Goal: Check status: Check status

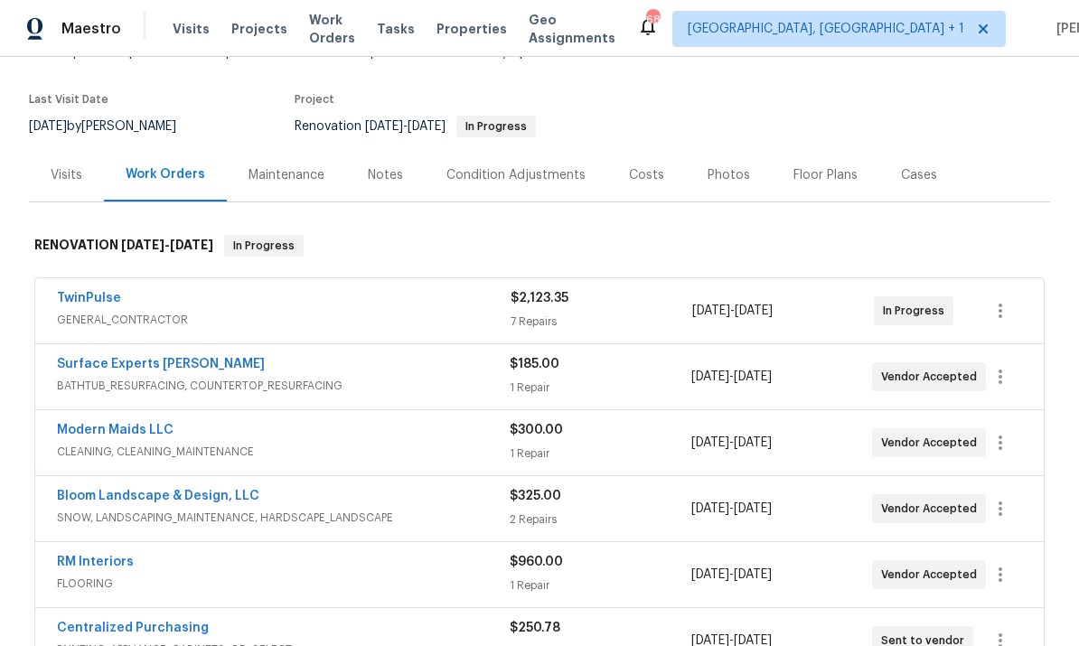
scroll to position [147, 0]
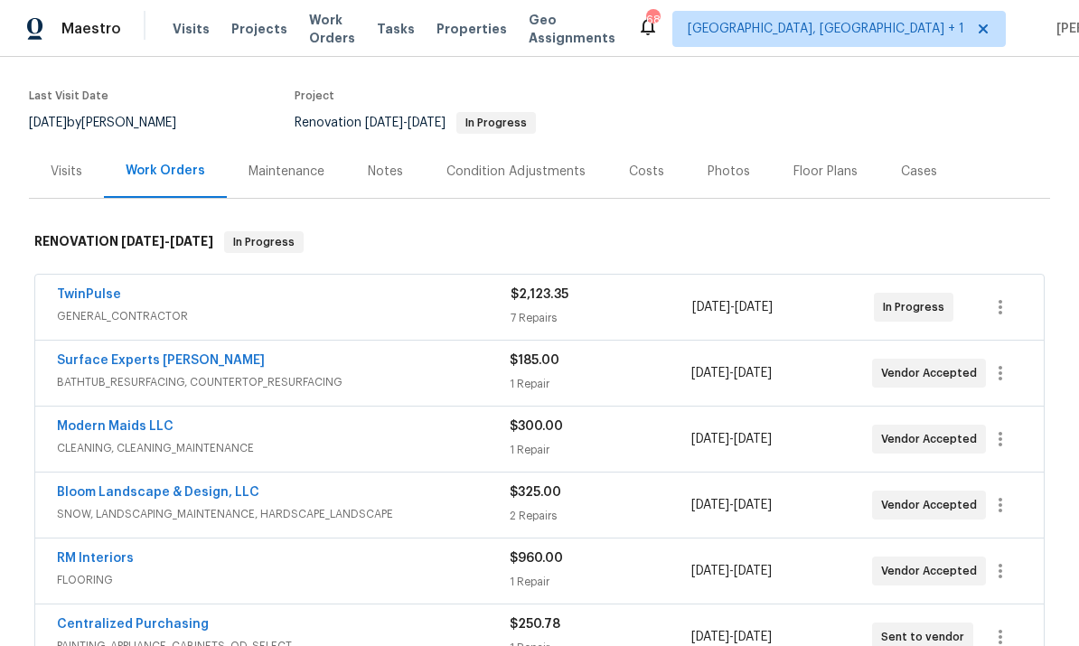
click at [117, 552] on link "RM Interiors" at bounding box center [95, 558] width 77 height 13
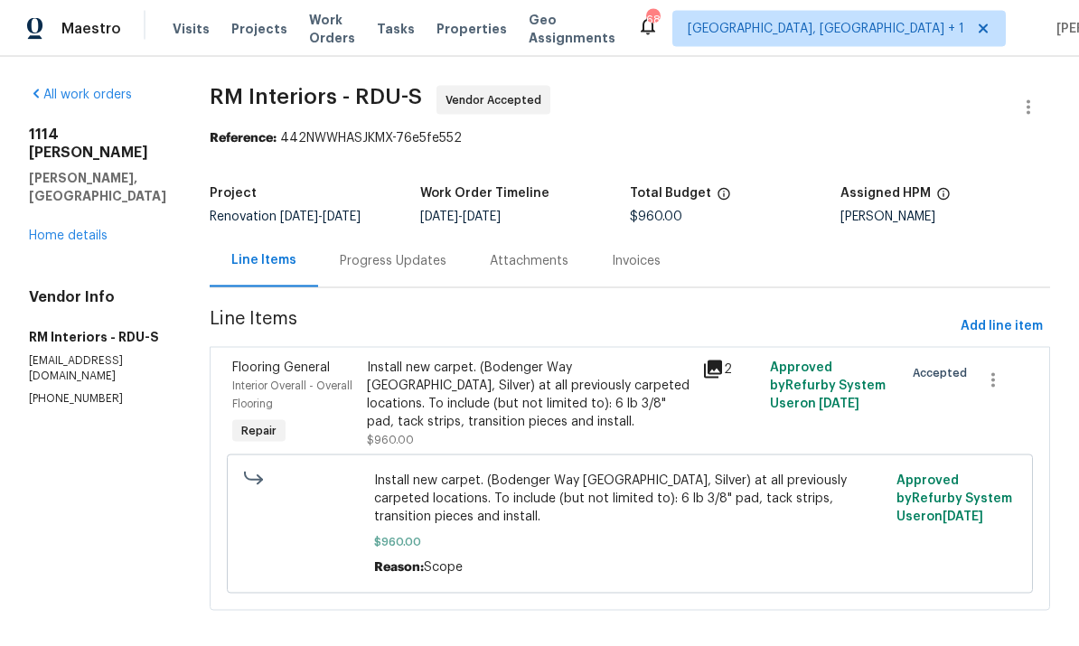
scroll to position [18, 0]
click at [393, 252] on div "Progress Updates" at bounding box center [393, 261] width 107 height 18
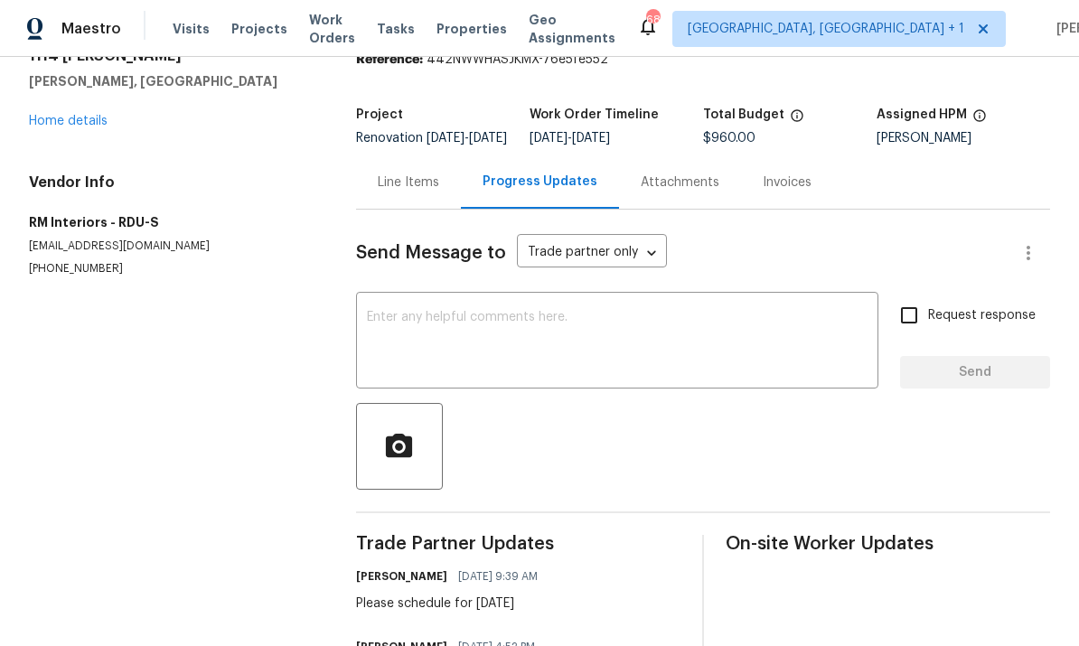
scroll to position [80, 0]
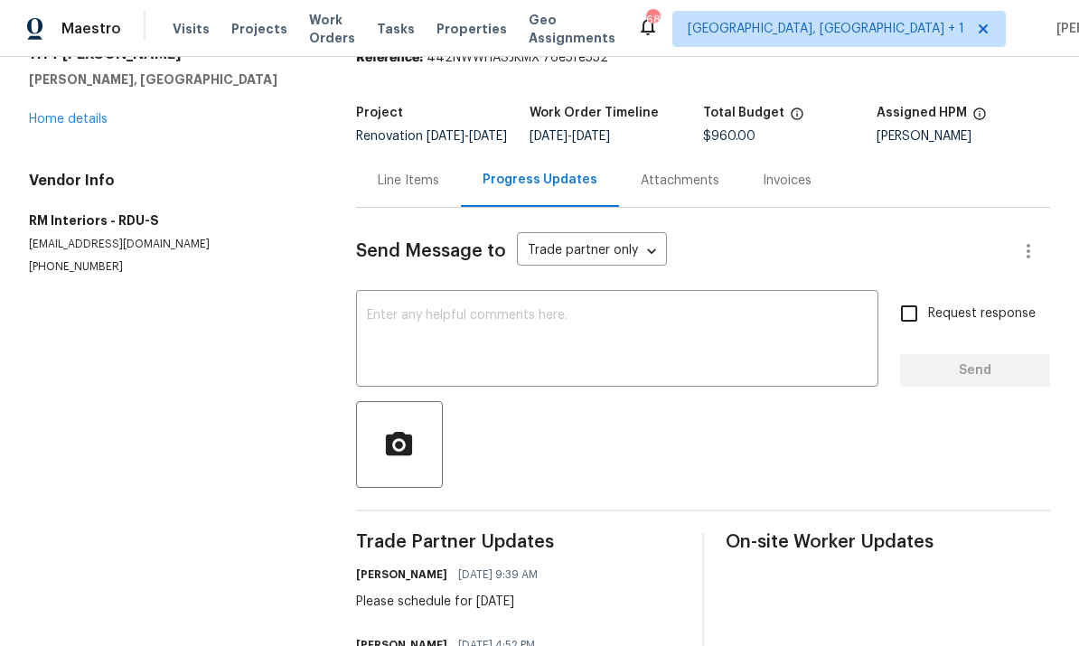
click at [94, 113] on link "Home details" at bounding box center [68, 119] width 79 height 13
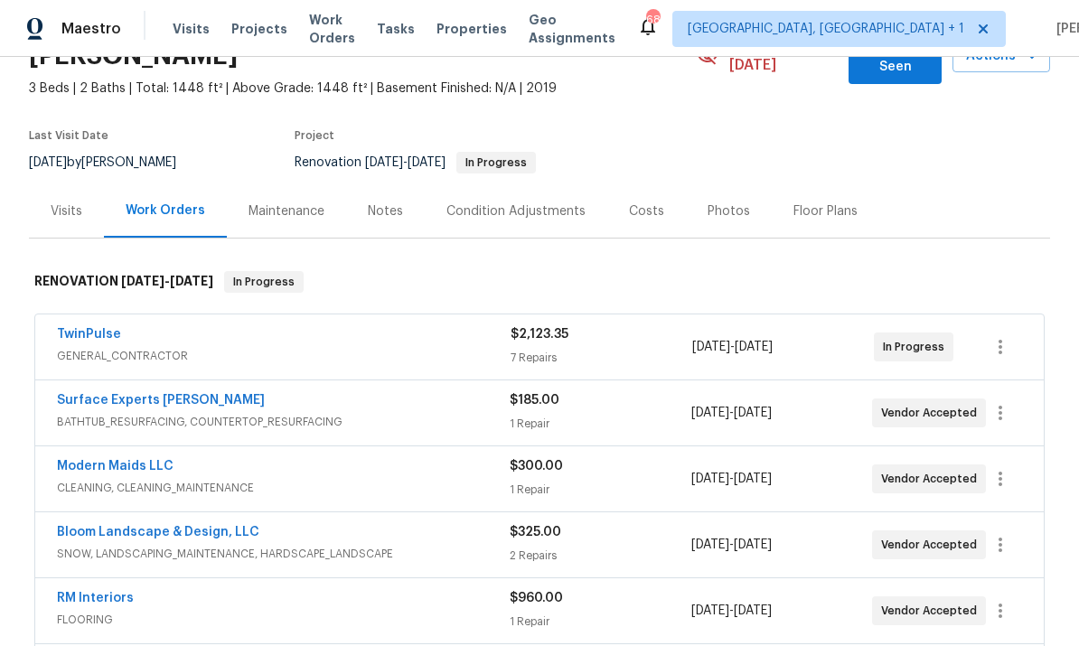
scroll to position [115, 0]
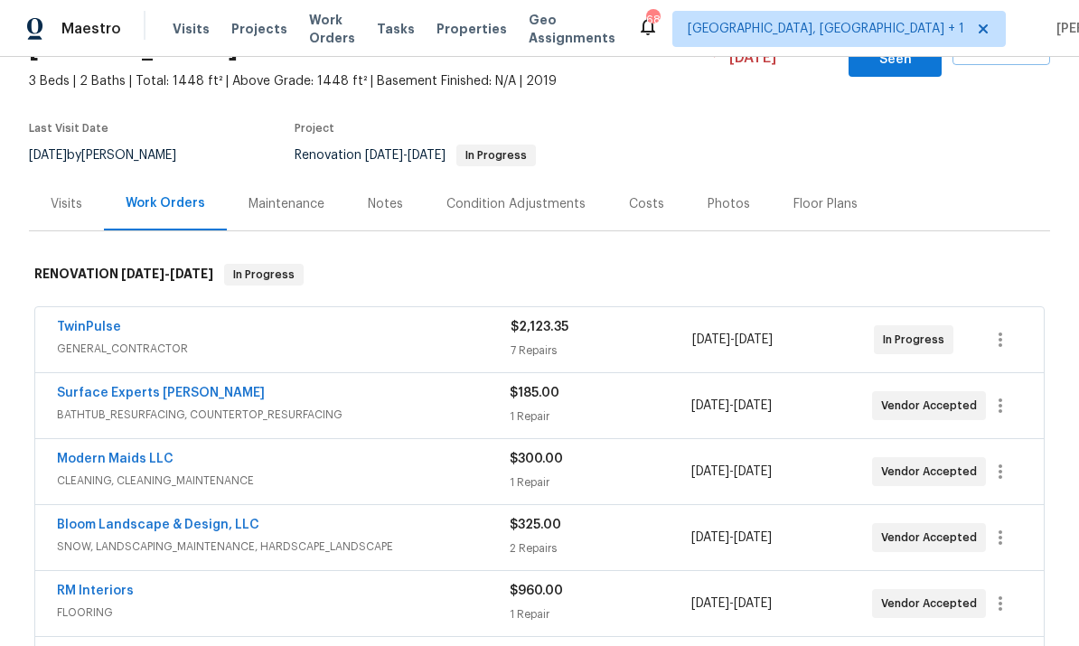
click at [99, 321] on link "TwinPulse" at bounding box center [89, 327] width 64 height 13
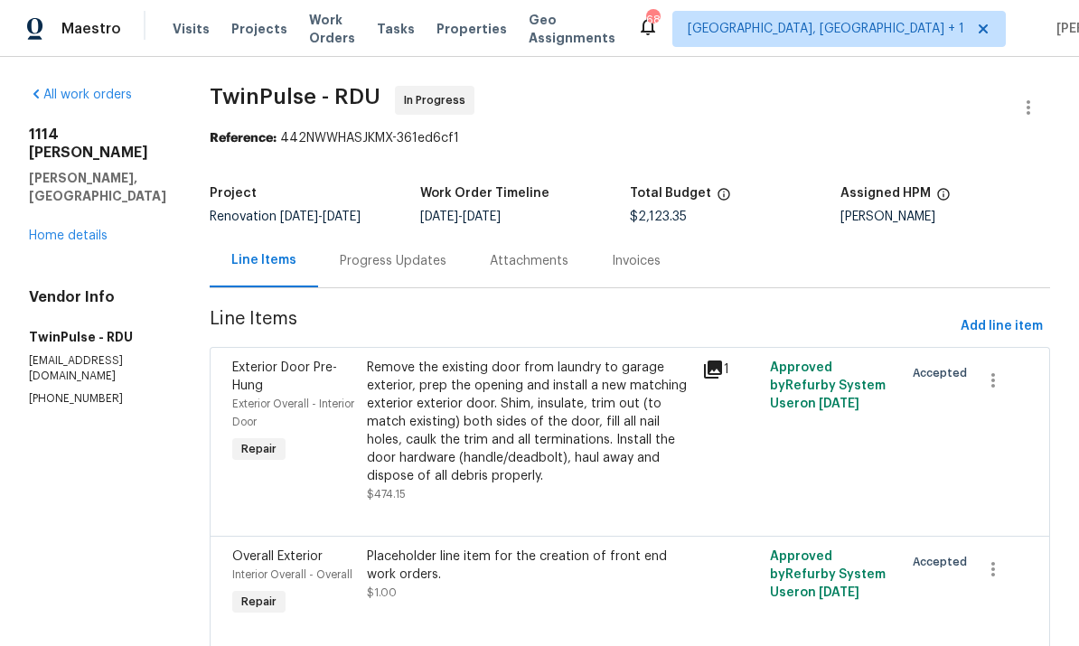
click at [386, 249] on div "Progress Updates" at bounding box center [393, 260] width 150 height 53
